Goal: Information Seeking & Learning: Learn about a topic

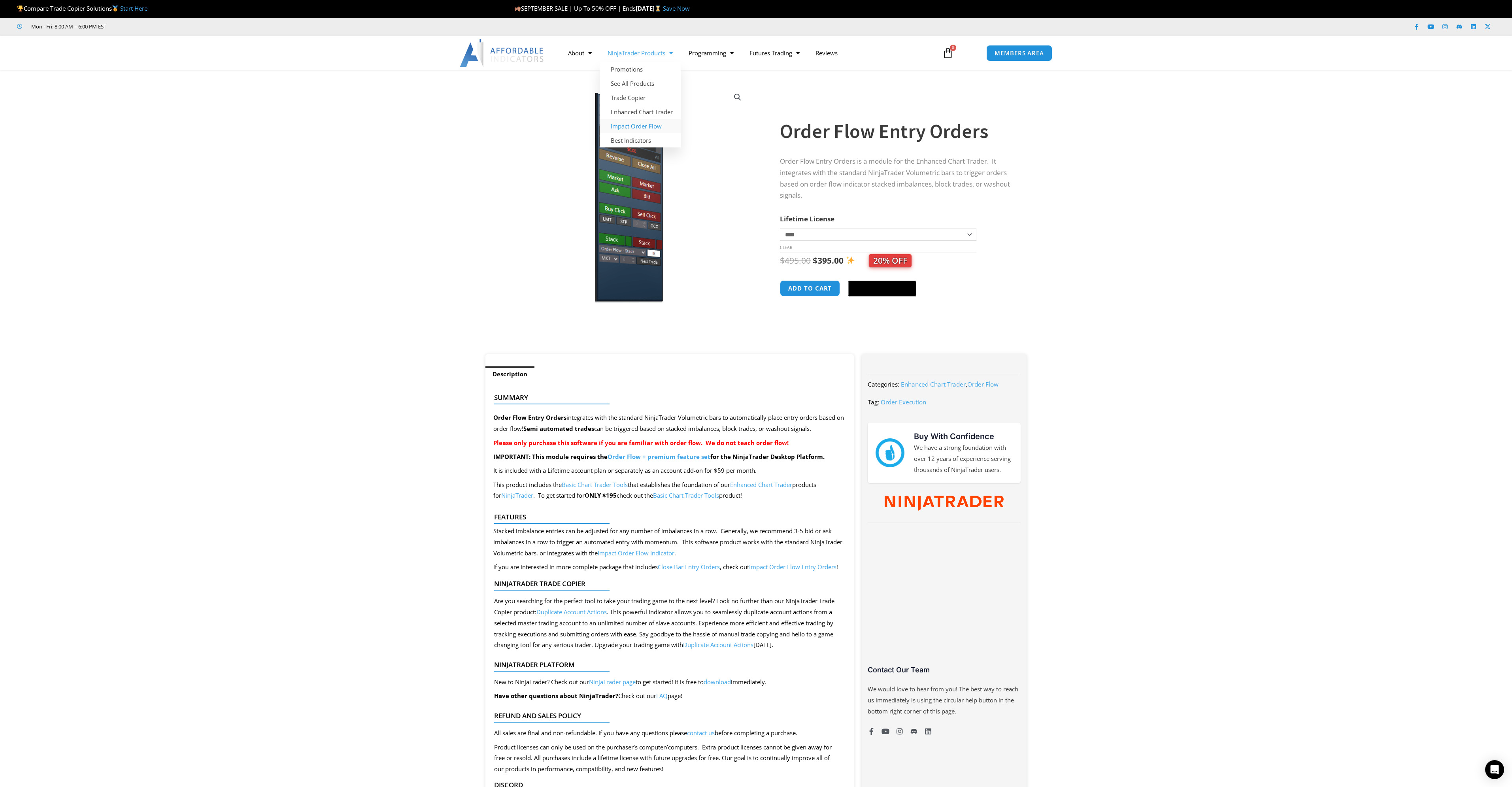
click at [641, 130] on link "Impact Order Flow" at bounding box center [640, 126] width 81 height 14
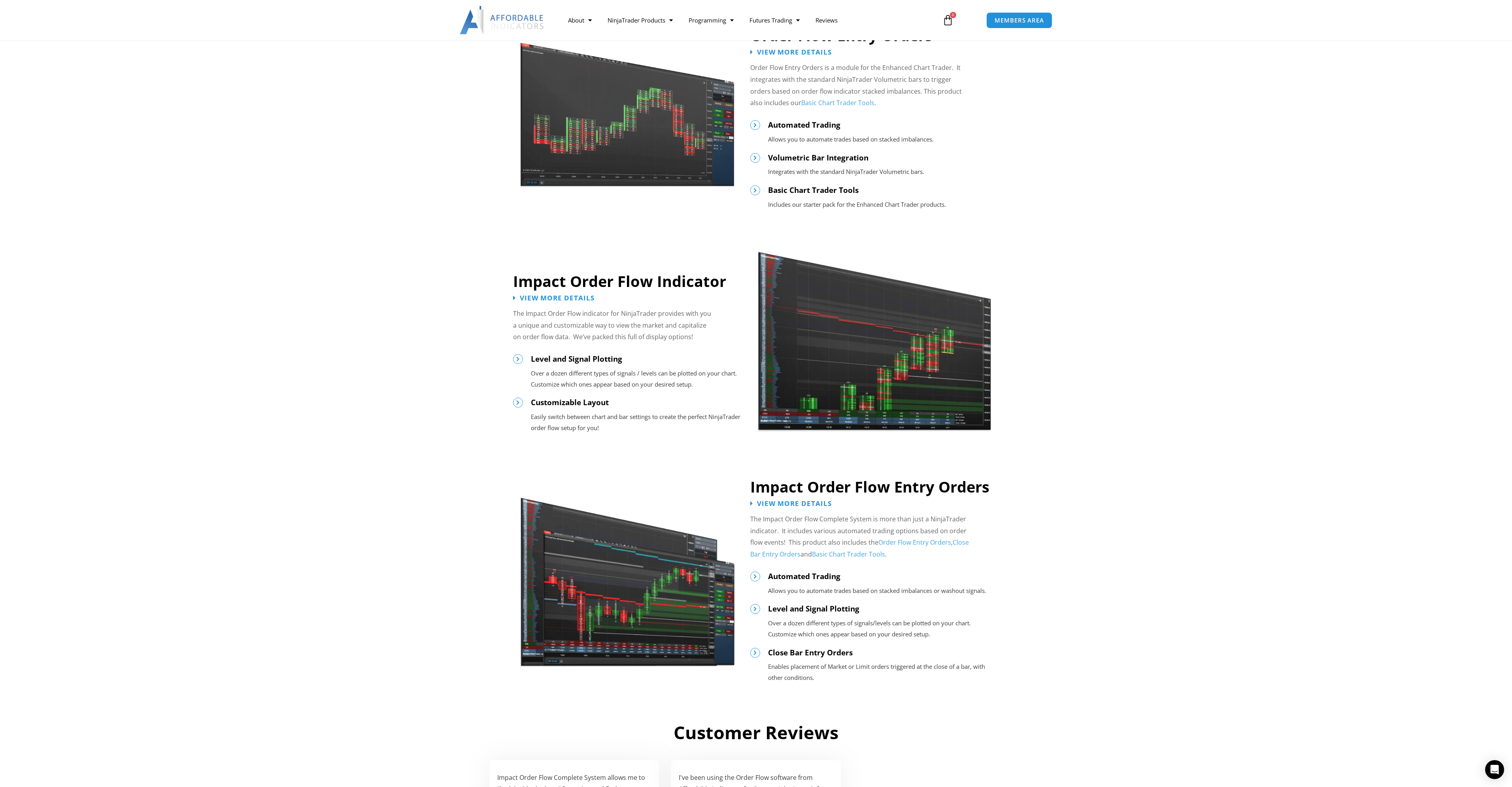
scroll to position [356, 0]
